Goal: Information Seeking & Learning: Learn about a topic

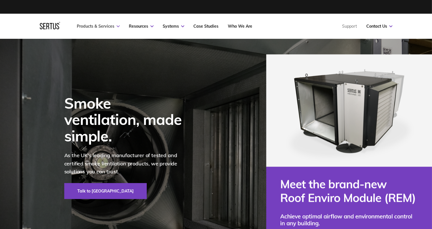
click at [104, 27] on link "Products & Services" at bounding box center [98, 26] width 43 height 5
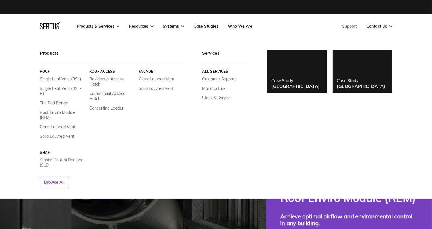
click at [59, 157] on link "Smoke Control Damper (SLD)" at bounding box center [62, 162] width 45 height 10
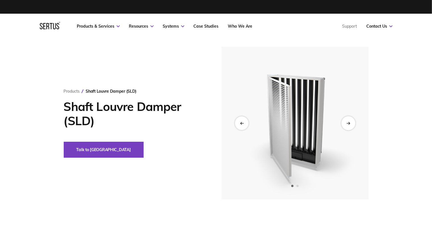
click at [346, 124] on div "Next slide" at bounding box center [349, 123] width 14 height 14
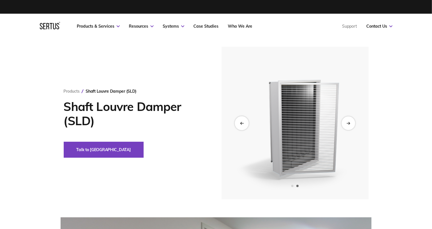
click at [243, 121] on div "Previous slide" at bounding box center [242, 123] width 14 height 14
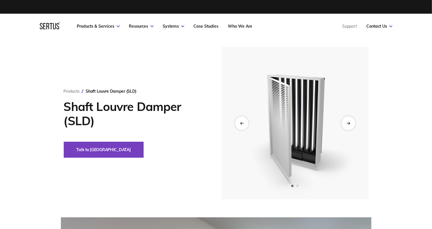
click at [349, 121] on div "Next slide" at bounding box center [349, 123] width 14 height 14
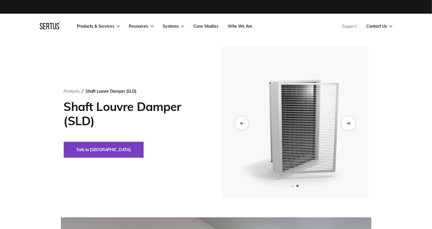
click at [346, 125] on div "Next slide" at bounding box center [349, 123] width 14 height 14
click at [238, 120] on div "Previous slide" at bounding box center [242, 123] width 14 height 14
